Goal: Information Seeking & Learning: Learn about a topic

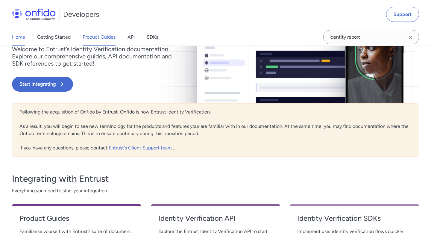
click at [105, 36] on link "Product Guides" at bounding box center [99, 37] width 33 height 17
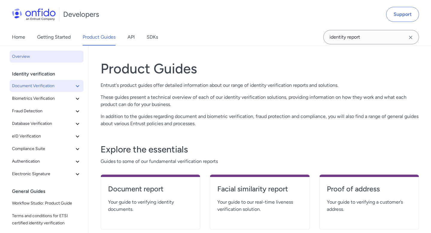
click at [76, 85] on icon at bounding box center [77, 86] width 3 height 2
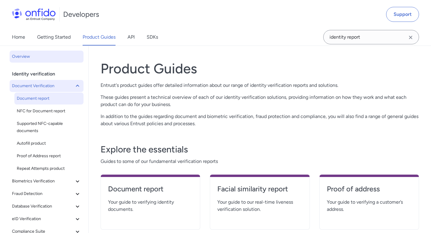
click at [75, 98] on span "Document report" at bounding box center [49, 98] width 64 height 7
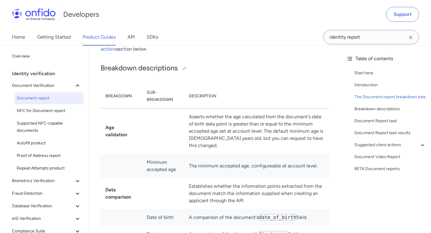
scroll to position [1407, 0]
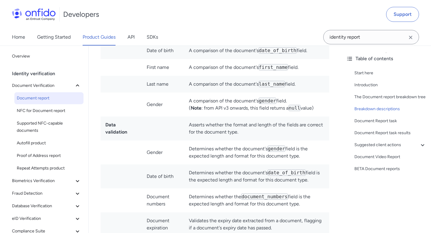
drag, startPoint x: 312, startPoint y: 170, endPoint x: 181, endPoint y: 158, distance: 131.8
click at [181, 164] on tr "Date of birth Determines whether the document's date_of_birth field is the expe…" at bounding box center [214, 176] width 229 height 24
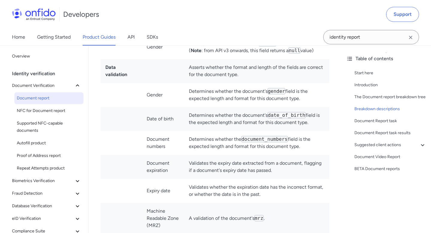
scroll to position [1463, 0]
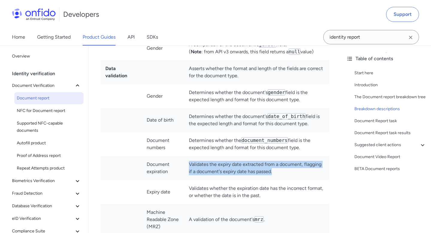
drag, startPoint x: 278, startPoint y: 158, endPoint x: 189, endPoint y: 153, distance: 88.6
click at [189, 156] on td "Validates the expiry date extracted from a document, flagging if a document's e…" at bounding box center [256, 168] width 145 height 24
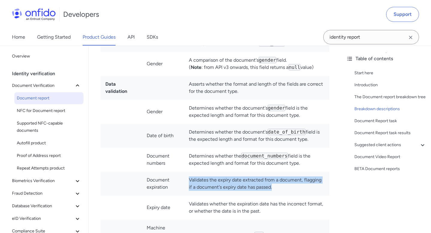
scroll to position [1442, 0]
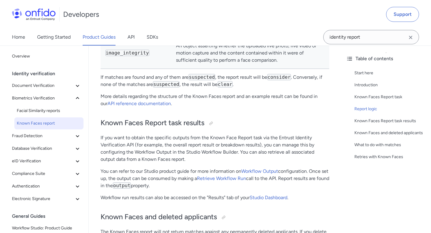
scroll to position [766, 0]
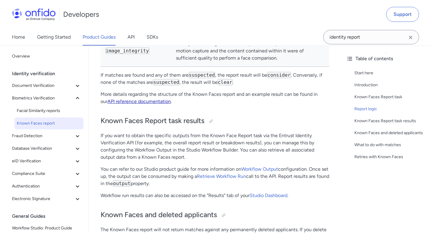
click at [159, 100] on link "API reference documentation" at bounding box center [138, 101] width 63 height 6
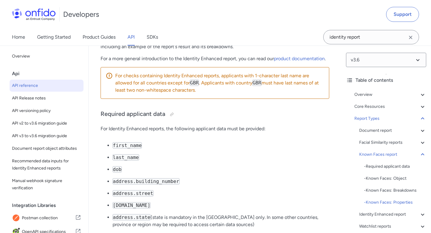
scroll to position [42484, 0]
